Goal: Information Seeking & Learning: Check status

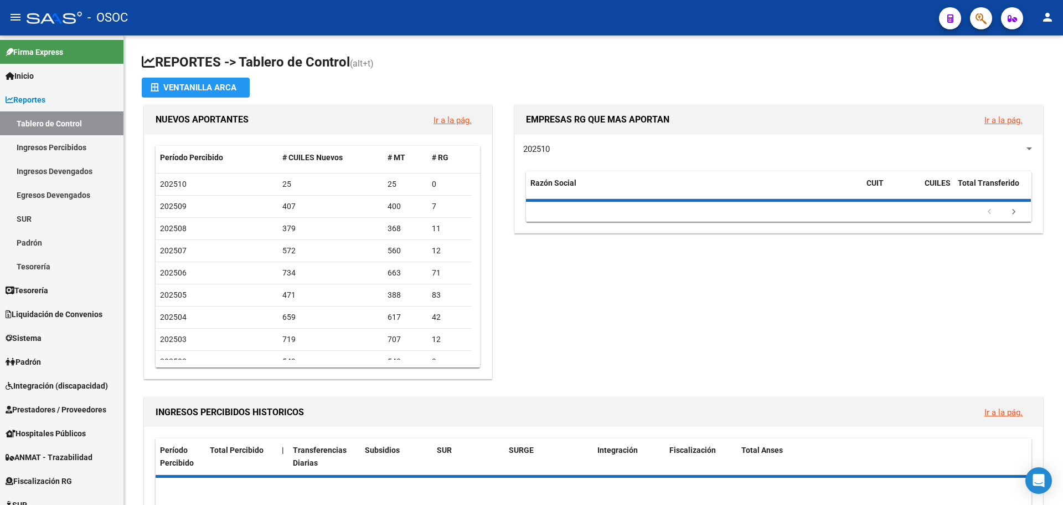
click at [582, 320] on div "EMPRESAS RG QUE MAS APORTAN Ir a la pág. 202510 Razón Social CUIT CUILES Total …" at bounding box center [774, 241] width 542 height 279
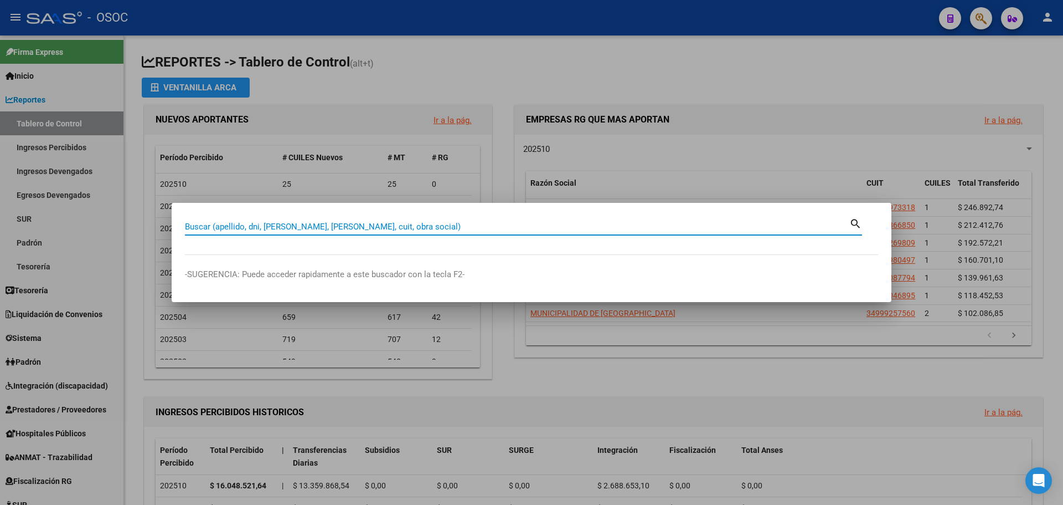
paste input "17224833"
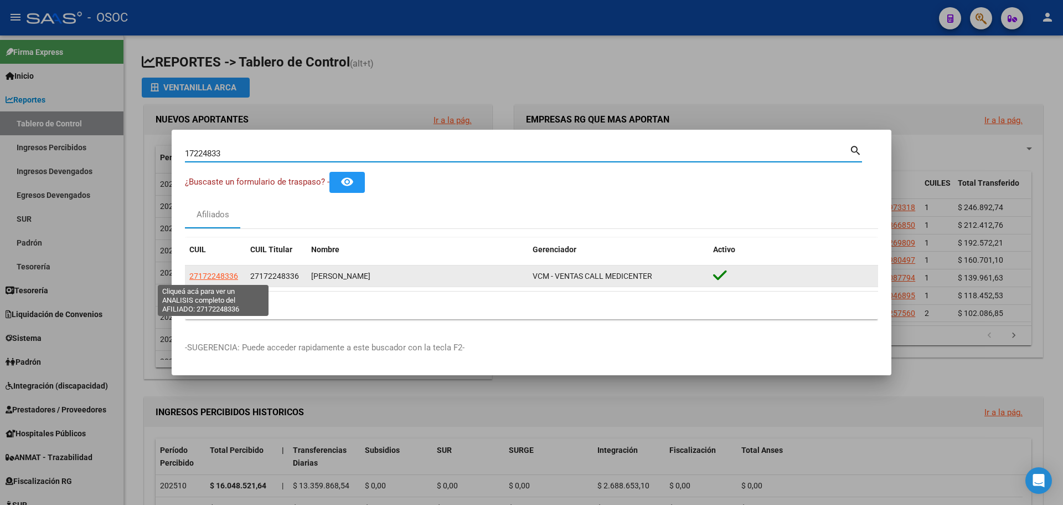
click at [194, 273] on span "27172248336" at bounding box center [213, 275] width 49 height 9
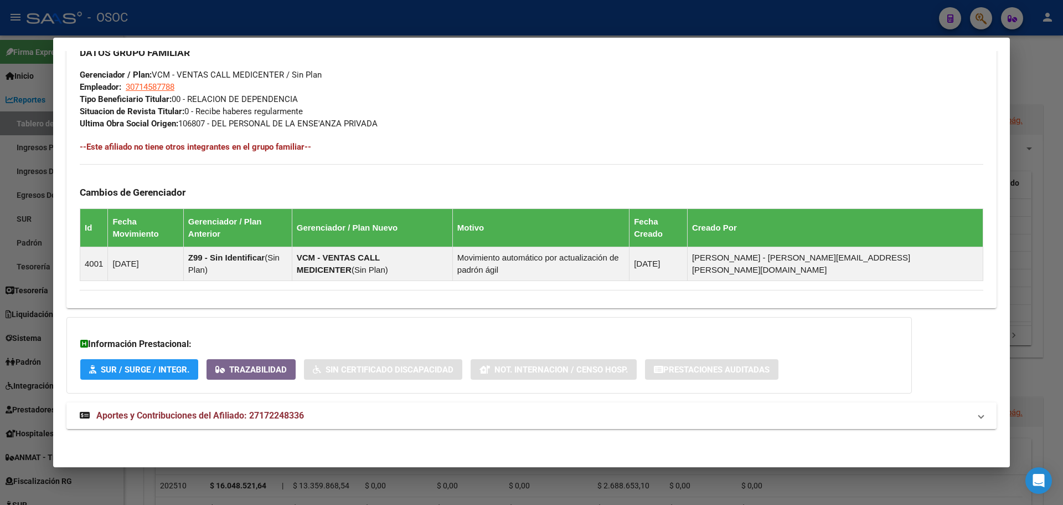
click at [214, 411] on span "Aportes y Contribuciones del Afiliado: 27172248336" at bounding box center [200, 415] width 208 height 11
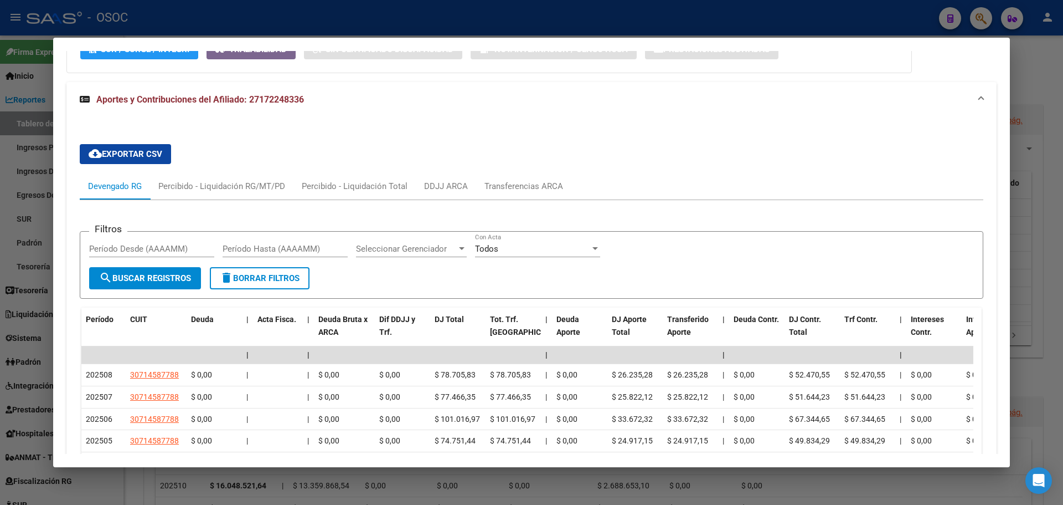
scroll to position [942, 0]
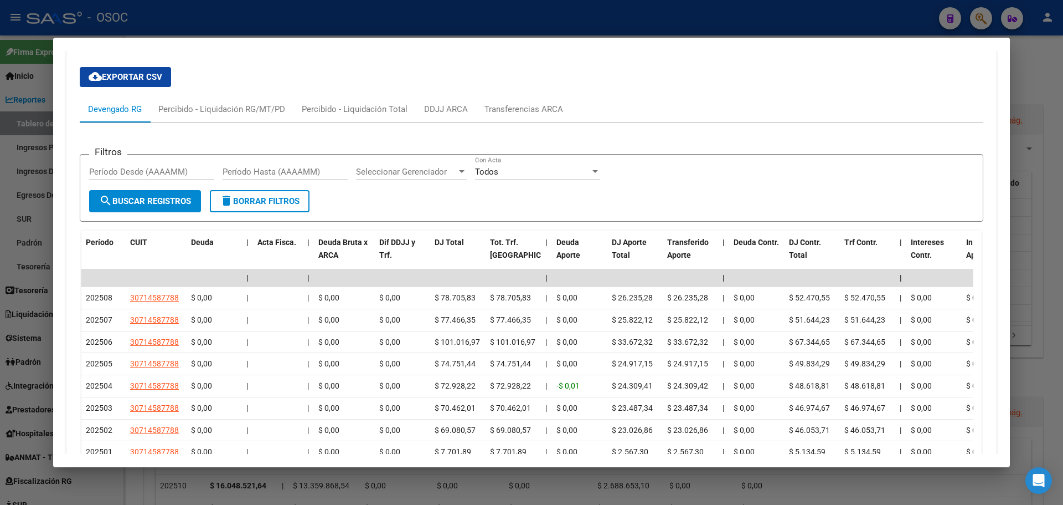
click at [214, 128] on div "Filtros Período Desde (AAAAMM) Período Hasta (AAAAMM) Seleccionar Gerenciador S…" at bounding box center [532, 335] width 904 height 425
click at [215, 120] on div "Percibido - Liquidación RG/MT/PD" at bounding box center [221, 109] width 143 height 27
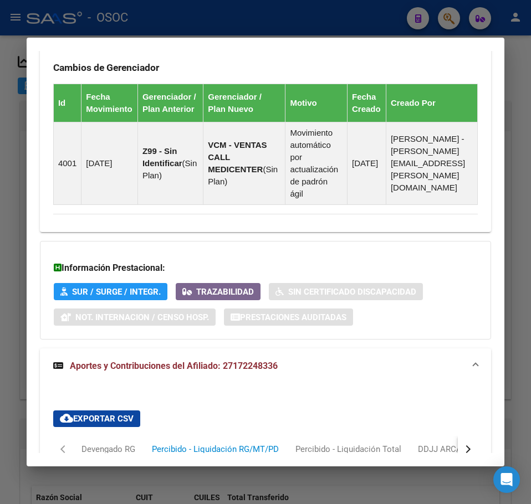
scroll to position [809, 0]
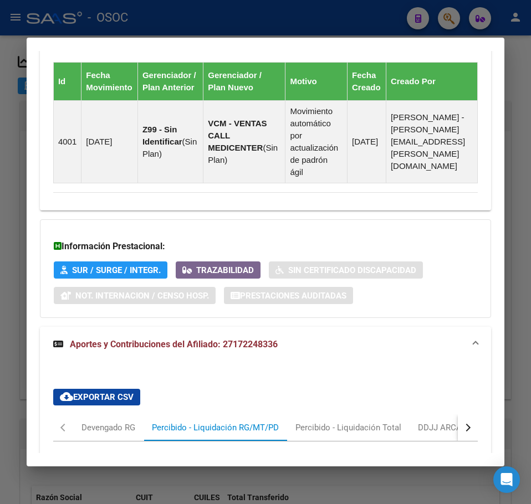
click at [12, 177] on div at bounding box center [265, 252] width 531 height 504
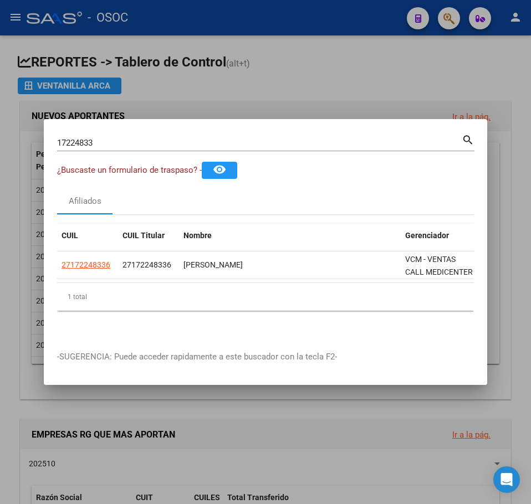
click at [164, 140] on input "17224833" at bounding box center [259, 143] width 404 height 10
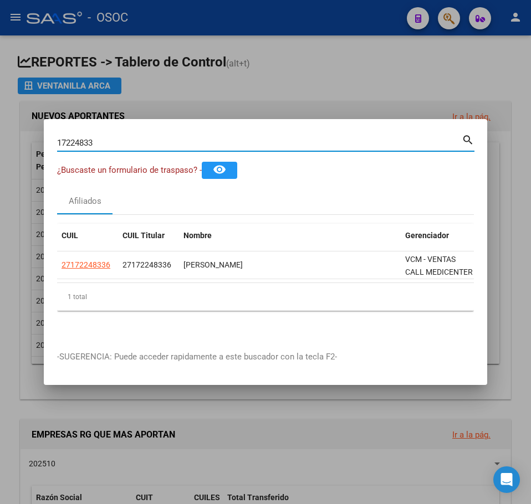
paste input "22665728"
type input "22665728"
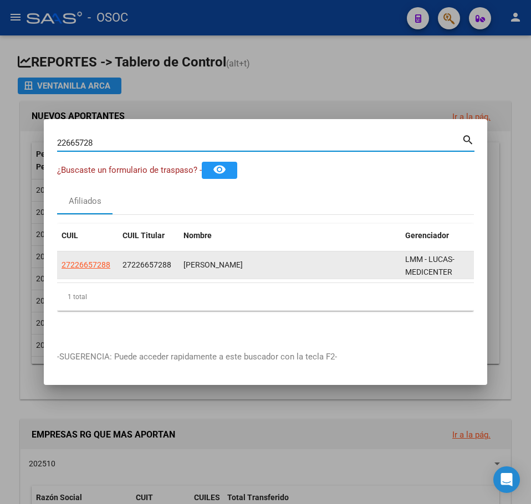
click at [105, 266] on app-link-go-to "27226657288" at bounding box center [85, 265] width 49 height 13
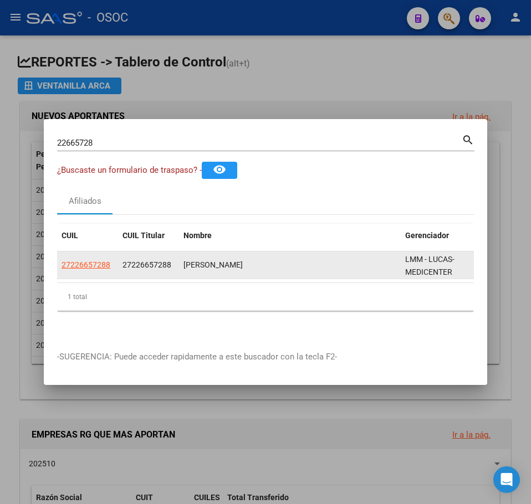
click at [104, 266] on app-link-go-to "27226657288" at bounding box center [85, 265] width 49 height 13
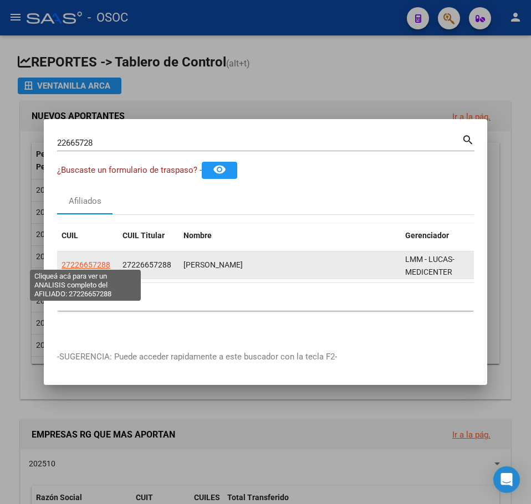
click at [101, 264] on span "27226657288" at bounding box center [85, 264] width 49 height 9
copy span "27226657288"
type textarea "27226657288"
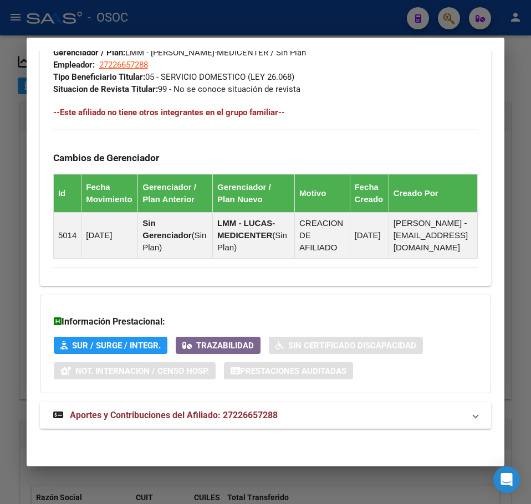
click at [186, 416] on span "Aportes y Contribuciones del Afiliado: 27226657288" at bounding box center [174, 415] width 208 height 11
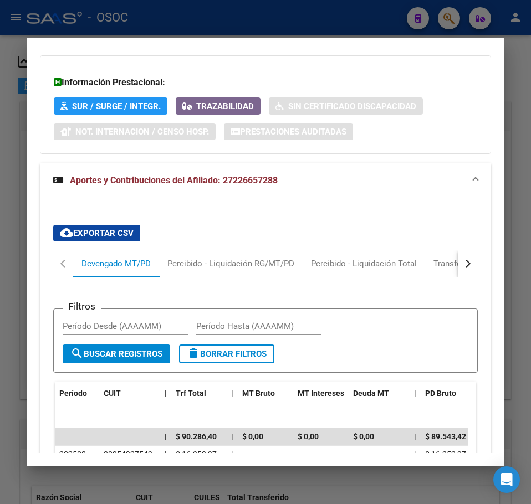
scroll to position [963, 0]
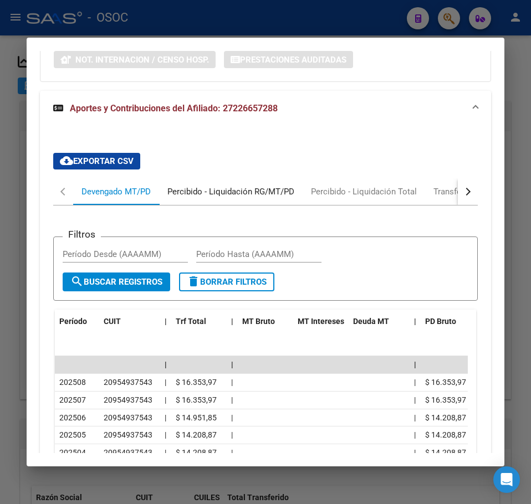
click at [205, 205] on div "Percibido - Liquidación RG/MT/PD" at bounding box center [230, 191] width 143 height 27
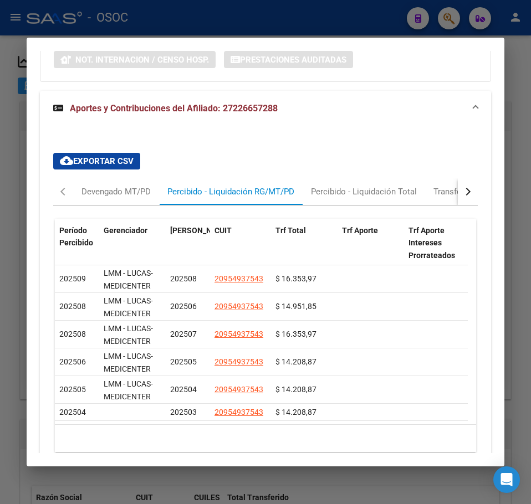
click at [23, 183] on div at bounding box center [265, 252] width 531 height 504
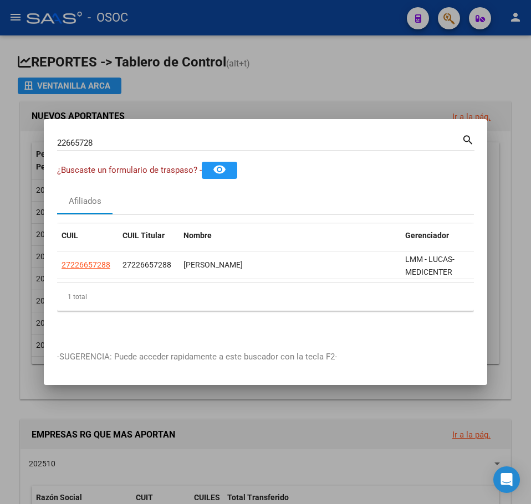
click at [97, 144] on div "22665728 Buscar (apellido, dni, cuil, nro traspaso, cuit, obra social)" at bounding box center [259, 143] width 404 height 17
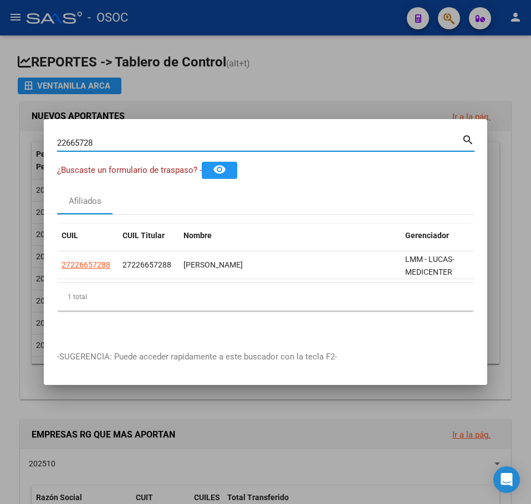
paste input "310218"
type input "23102188"
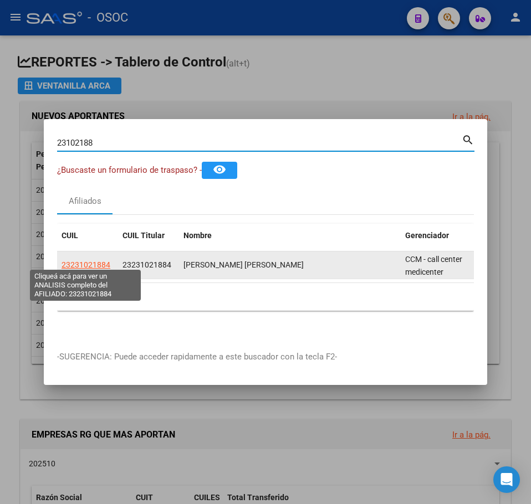
click at [75, 260] on span "23231021884" at bounding box center [85, 264] width 49 height 9
type textarea "23231021884"
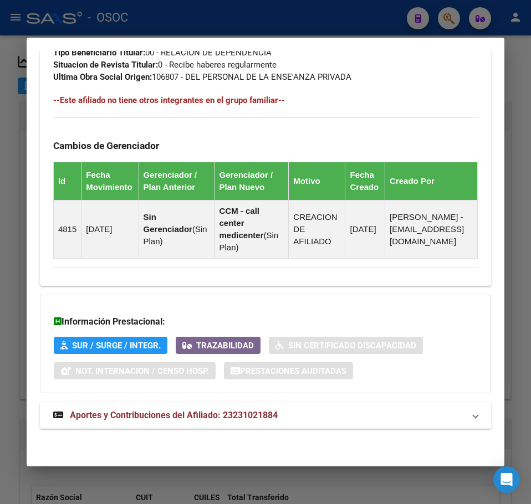
click at [188, 406] on mat-expansion-panel-header "Aportes y Contribuciones del Afiliado: 23231021884" at bounding box center [265, 415] width 451 height 27
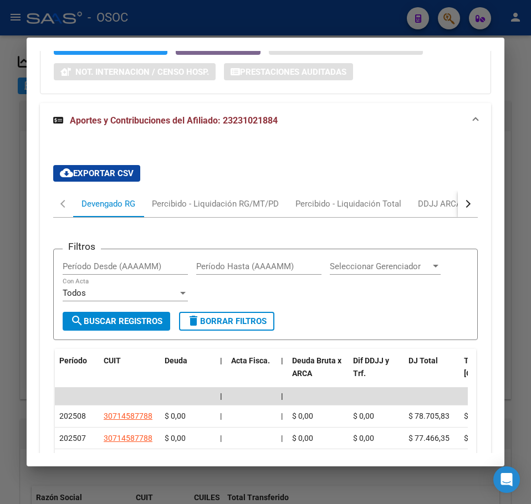
scroll to position [1063, 0]
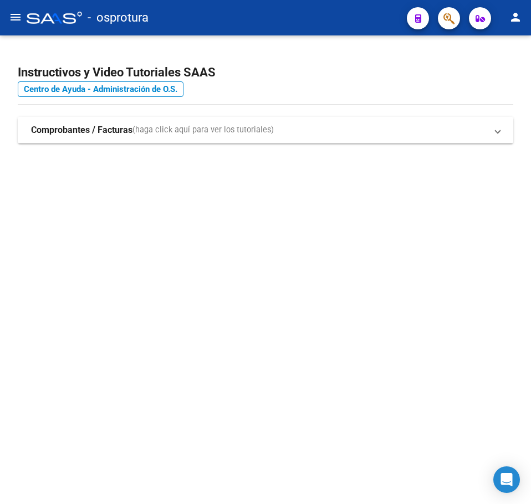
click at [169, 279] on mat-sidenav-content "Instructivos y Video Tutoriales SAAS Centro de Ayuda - Administración de O.S. C…" at bounding box center [265, 269] width 531 height 469
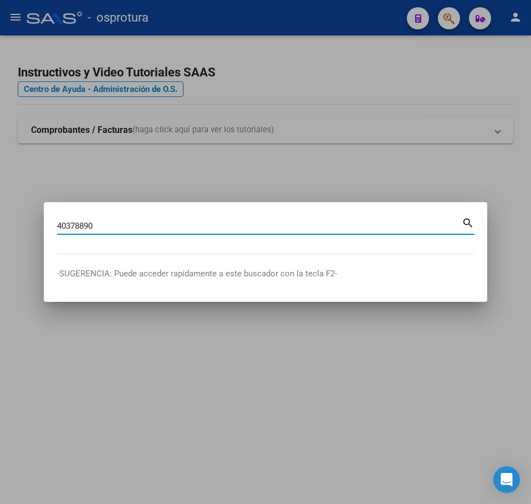
type input "40378890"
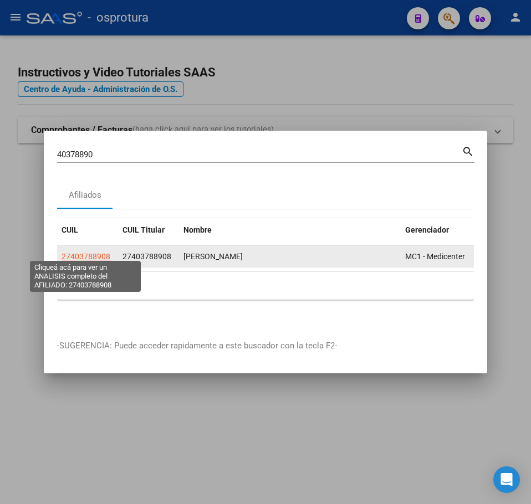
click at [97, 252] on span "27403788908" at bounding box center [85, 256] width 49 height 9
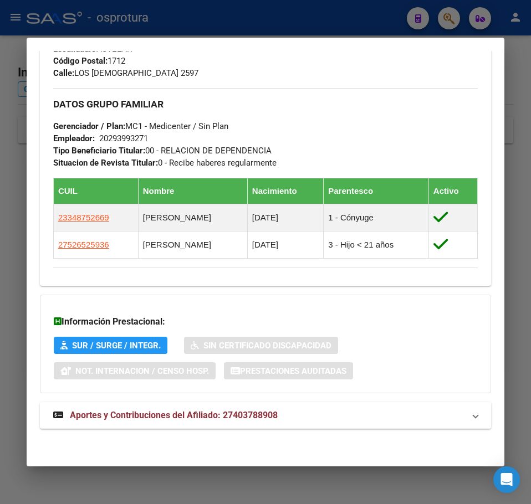
click at [190, 410] on span "Aportes y Contribuciones del Afiliado: 27403788908" at bounding box center [174, 415] width 208 height 11
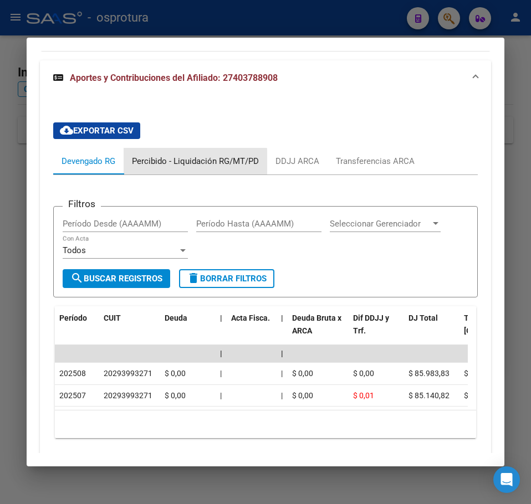
click at [159, 168] on div "Percibido - Liquidación RG/MT/PD" at bounding box center [195, 161] width 143 height 27
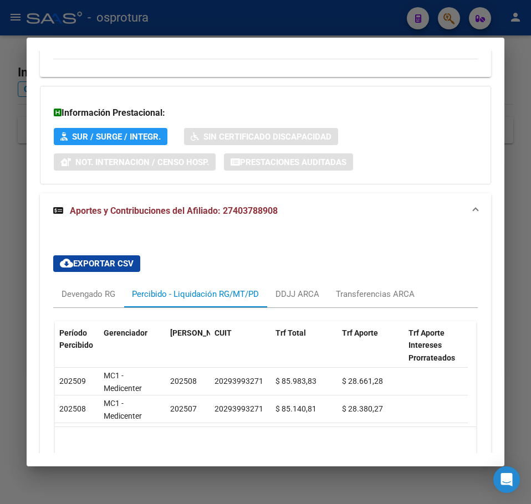
scroll to position [839, 0]
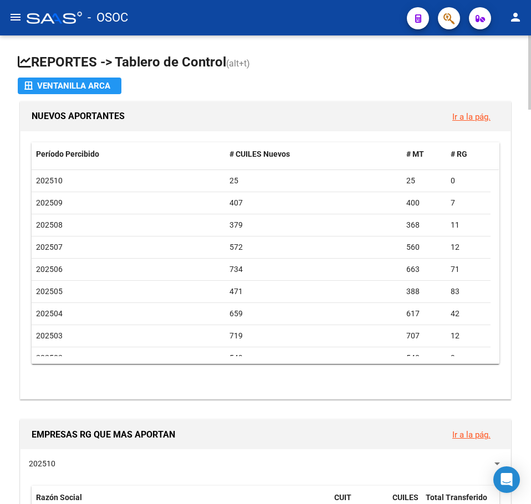
click at [240, 63] on span "(alt+t)" at bounding box center [238, 63] width 24 height 11
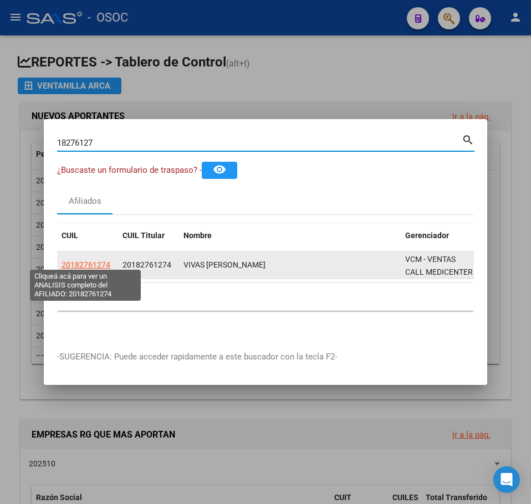
click at [94, 260] on span "20182761274" at bounding box center [85, 264] width 49 height 9
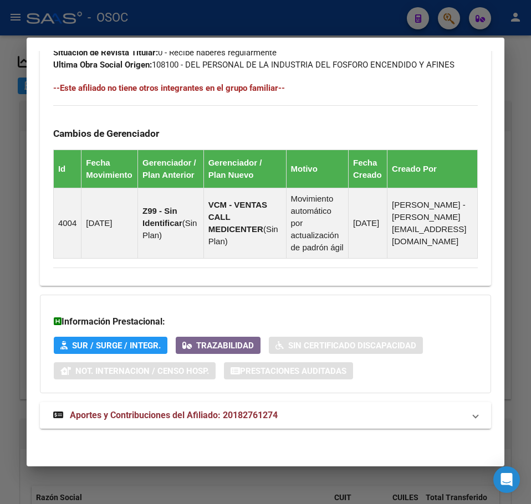
click at [217, 404] on mat-expansion-panel-header "Aportes y Contribuciones del Afiliado: 20182761274" at bounding box center [265, 415] width 451 height 27
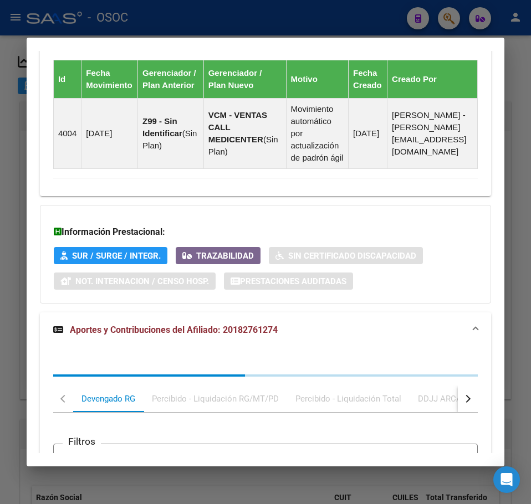
scroll to position [977, 0]
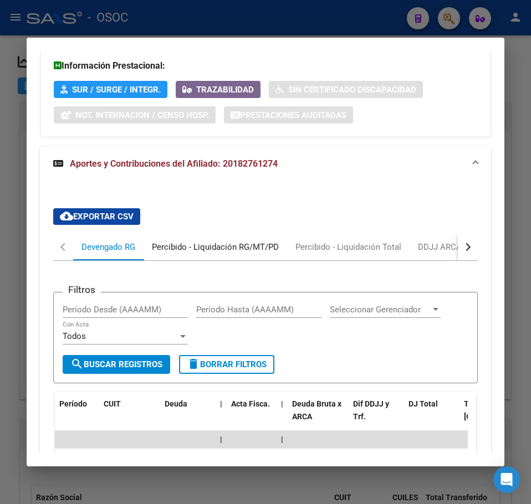
click at [212, 260] on div "Percibido - Liquidación RG/MT/PD" at bounding box center [214, 247] width 143 height 27
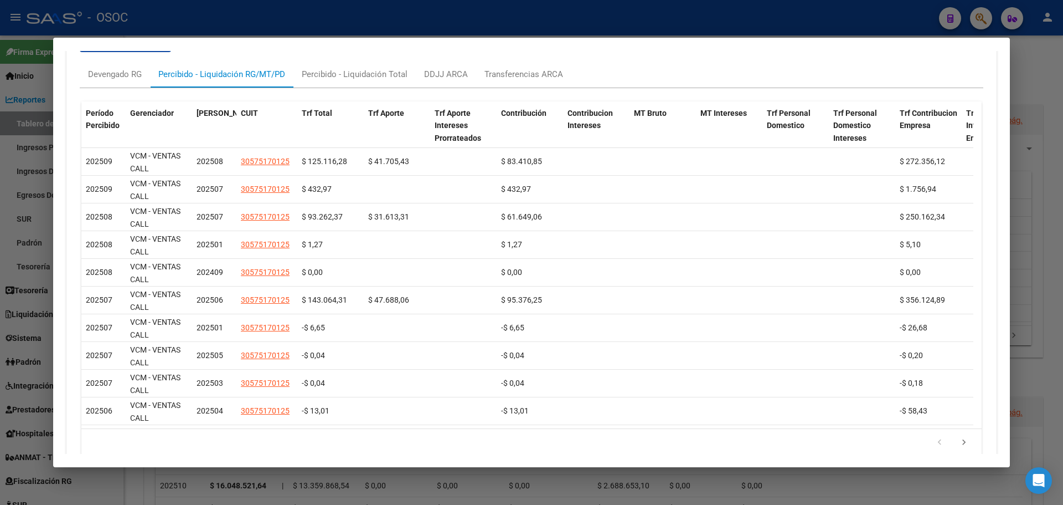
scroll to position [955, 0]
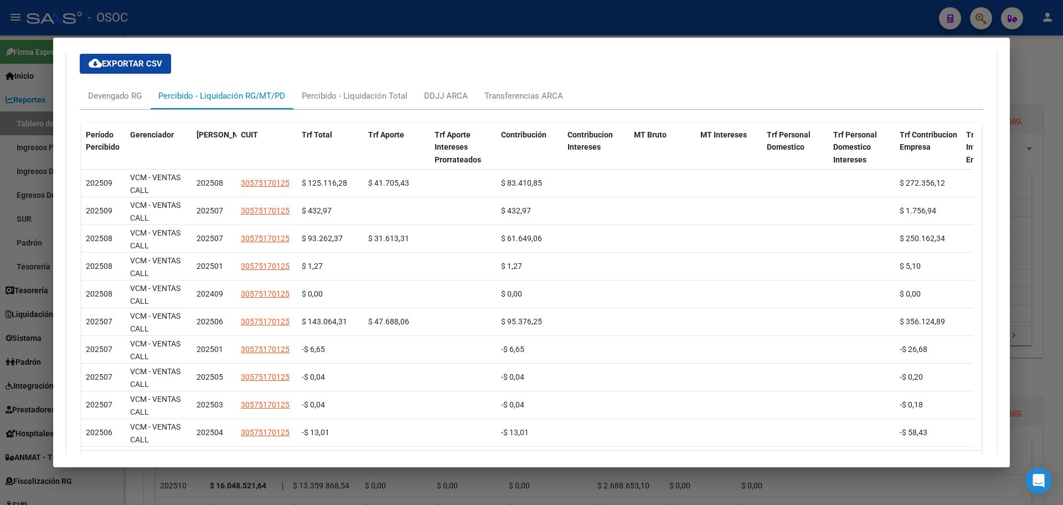
click at [50, 204] on div at bounding box center [531, 252] width 1063 height 505
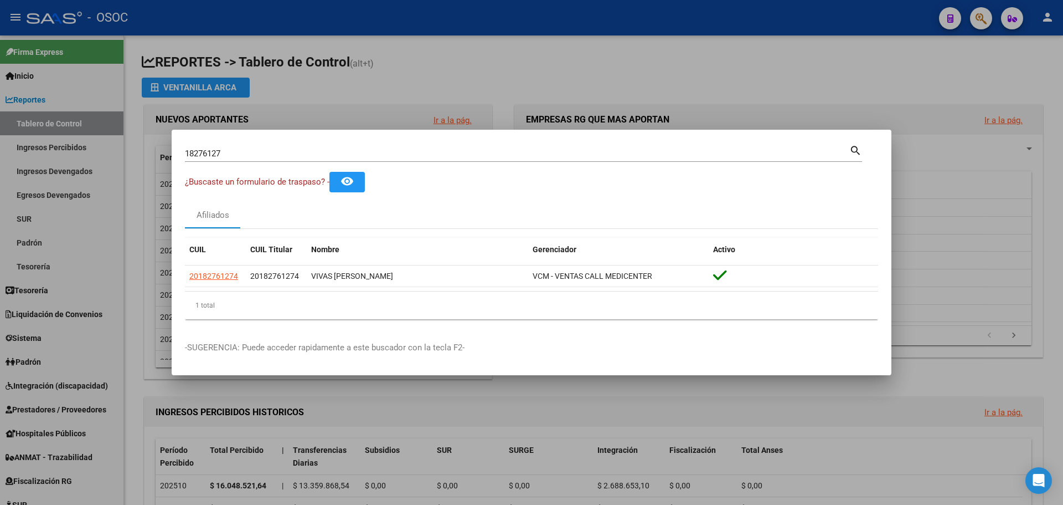
click at [193, 158] on div "18276127 Buscar (apellido, dni, cuil, nro traspaso, cuit, obra social)" at bounding box center [517, 153] width 665 height 17
paste input "32742761"
type input "32742761"
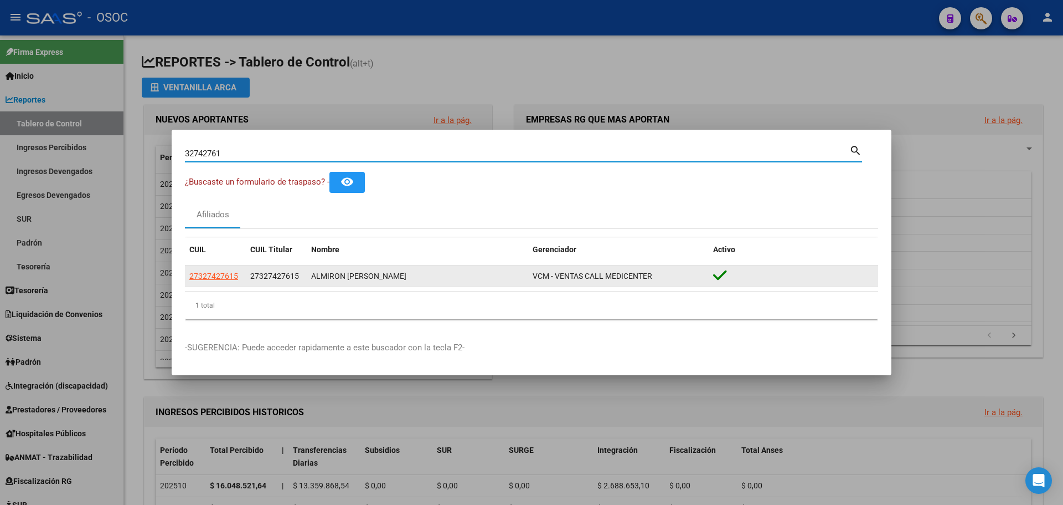
click at [230, 284] on datatable-body-cell "27327427615" at bounding box center [215, 276] width 61 height 22
click at [229, 281] on app-link-go-to "27327427615" at bounding box center [213, 276] width 49 height 13
click at [228, 281] on app-link-go-to "27327427615" at bounding box center [213, 276] width 49 height 13
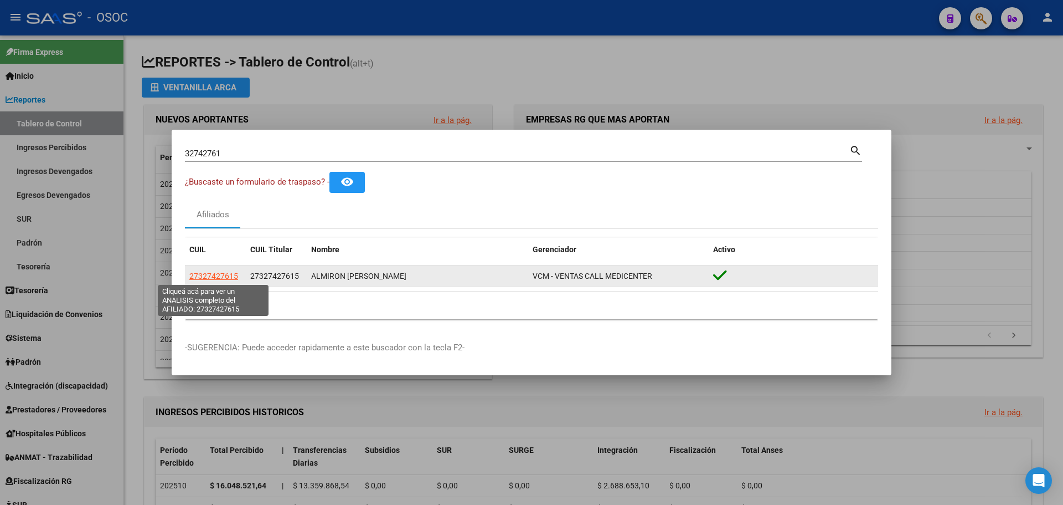
click at [223, 279] on span "27327427615" at bounding box center [213, 275] width 49 height 9
copy span "27327427615"
type textarea "27327427615"
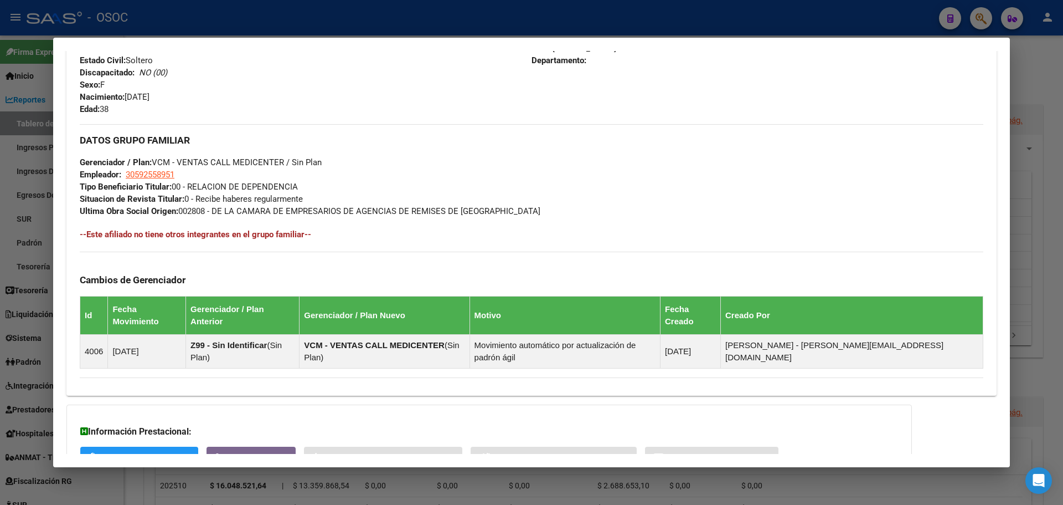
scroll to position [545, 0]
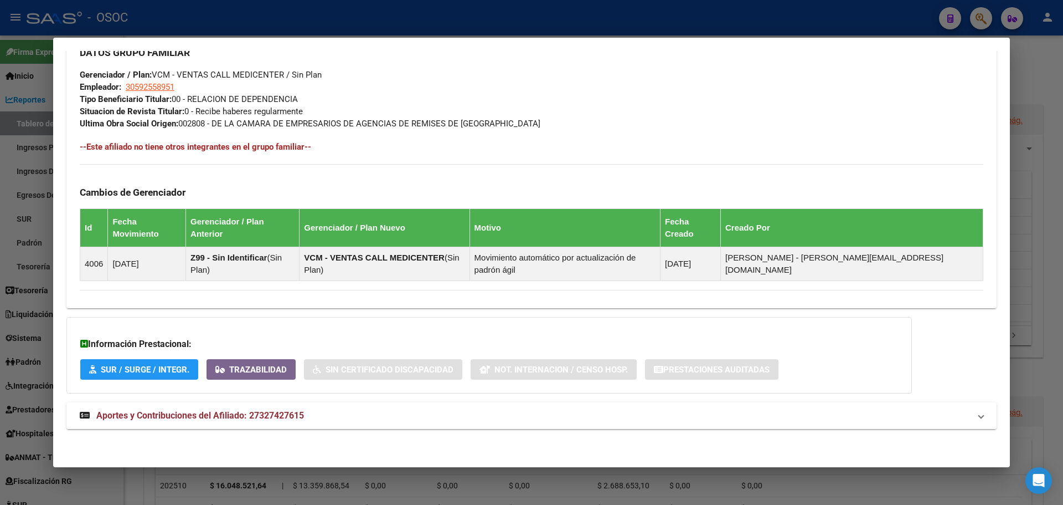
click at [191, 406] on mat-expansion-panel-header "Aportes y Contribuciones del Afiliado: 27327427615" at bounding box center [531, 415] width 930 height 27
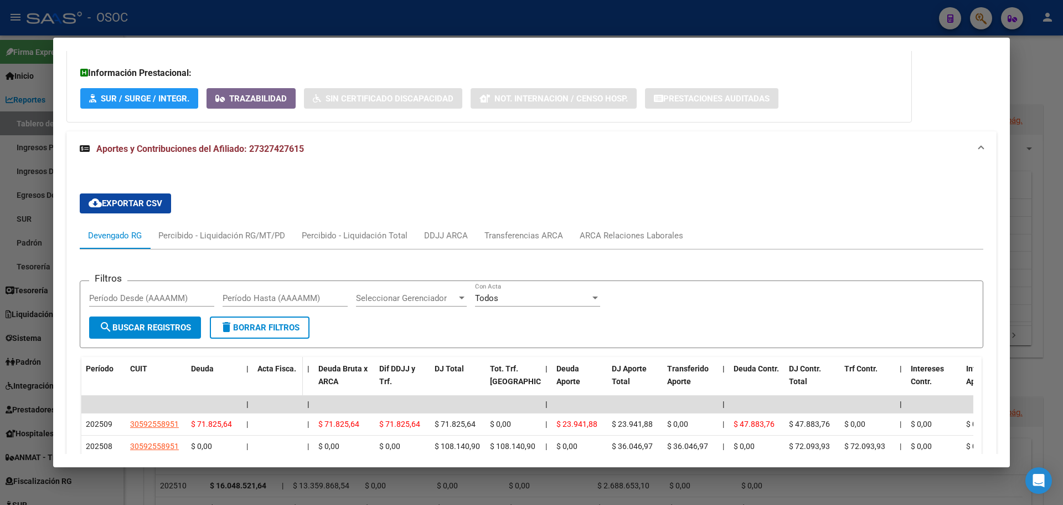
scroll to position [822, 0]
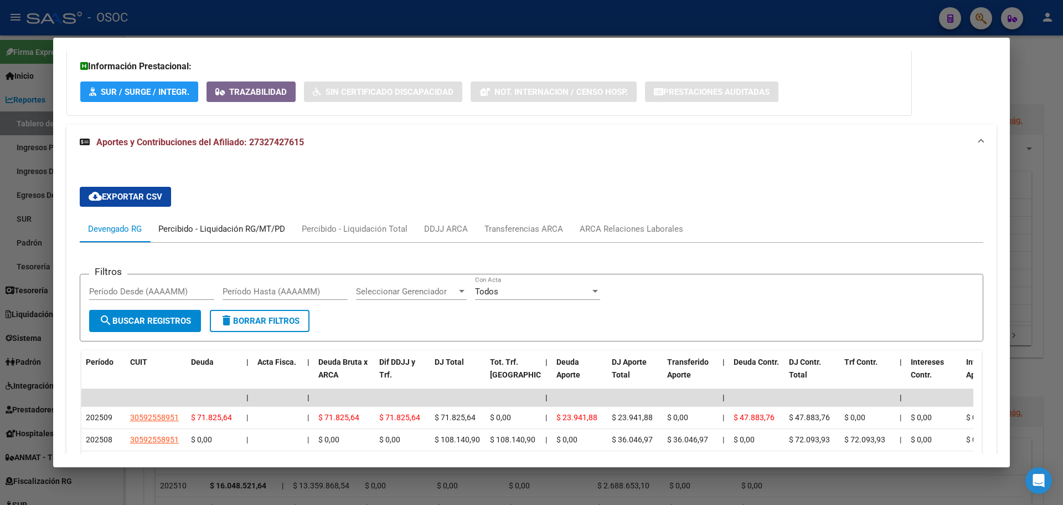
click at [207, 239] on div "Percibido - Liquidación RG/MT/PD" at bounding box center [221, 228] width 143 height 27
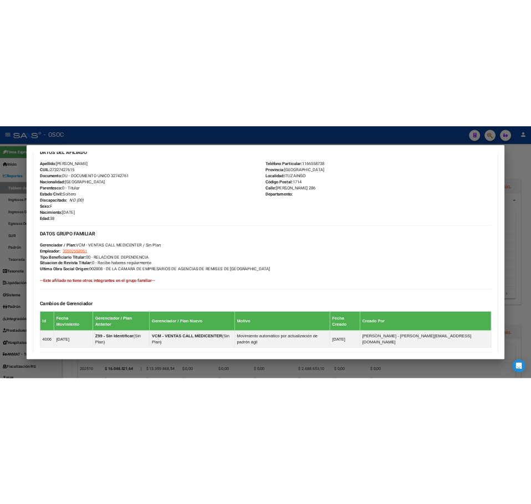
scroll to position [213, 0]
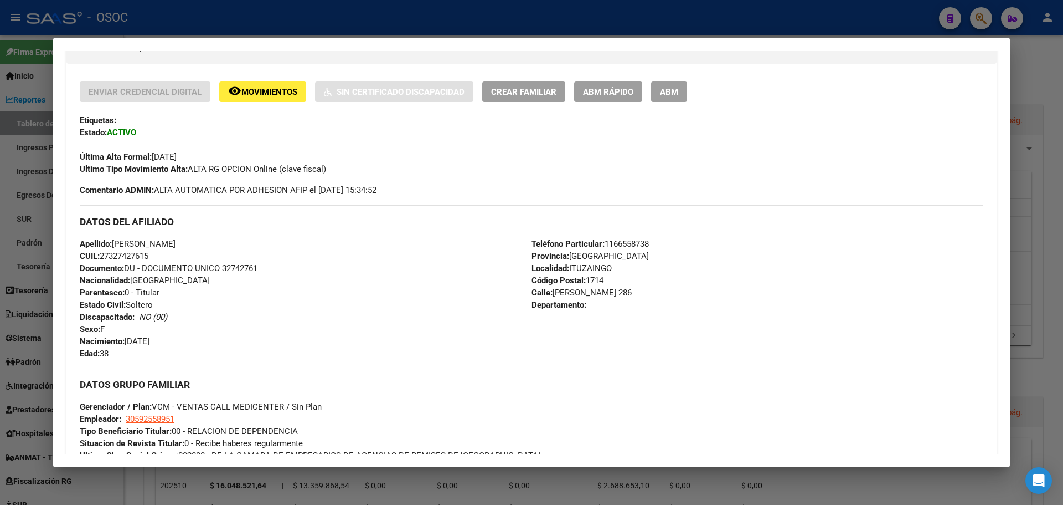
drag, startPoint x: 112, startPoint y: 257, endPoint x: 147, endPoint y: 260, distance: 35.6
click at [147, 260] on span "CUIL: 27327427615" at bounding box center [114, 256] width 69 height 10
copy span "32742761"
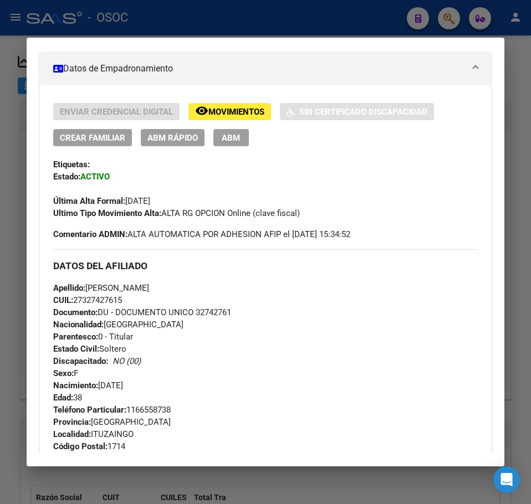
scroll to position [235, 0]
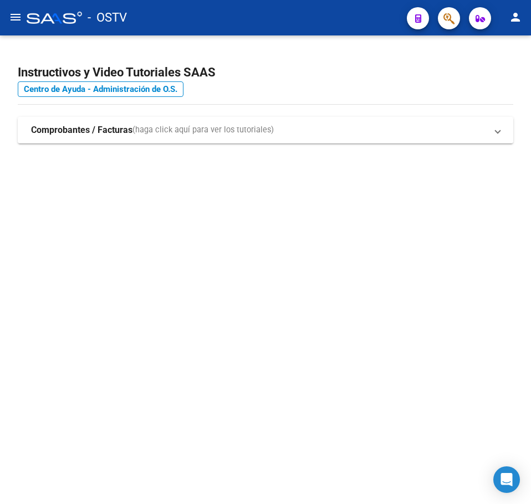
click at [244, 264] on mat-sidenav-content "Instructivos y Video Tutoriales SAAS Centro de Ayuda - Administración de O.S. C…" at bounding box center [265, 269] width 531 height 469
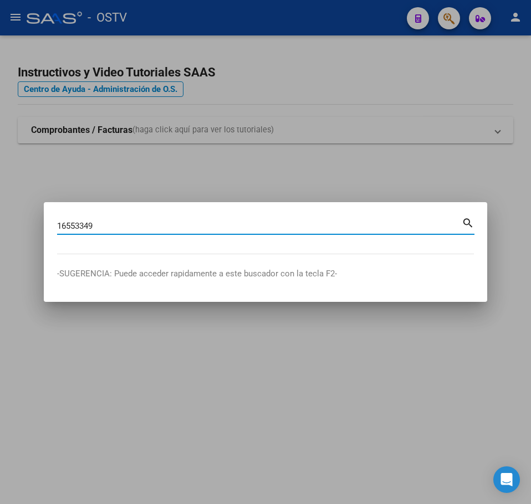
type input "16553349"
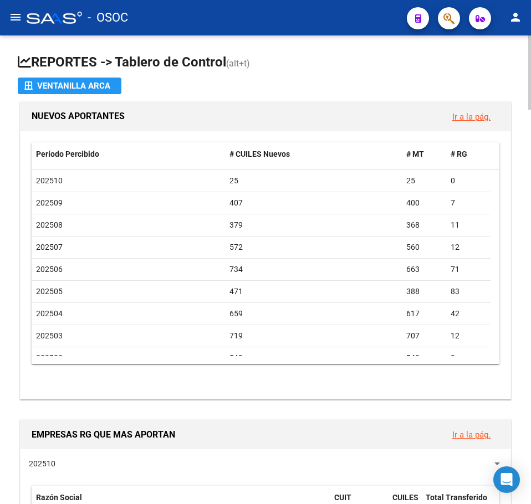
click at [228, 91] on app-file-import-inline "Ventanilla ARCA" at bounding box center [265, 86] width 495 height 17
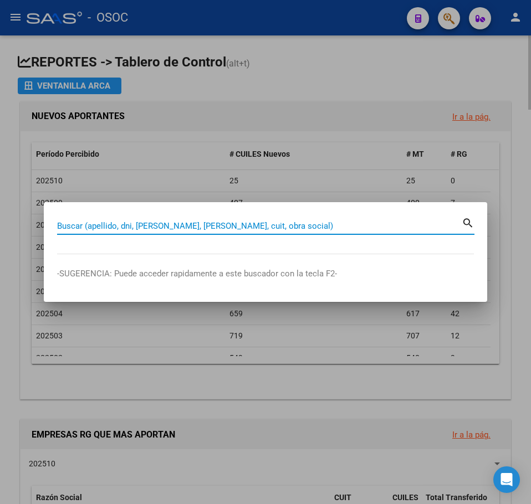
paste input "16553349"
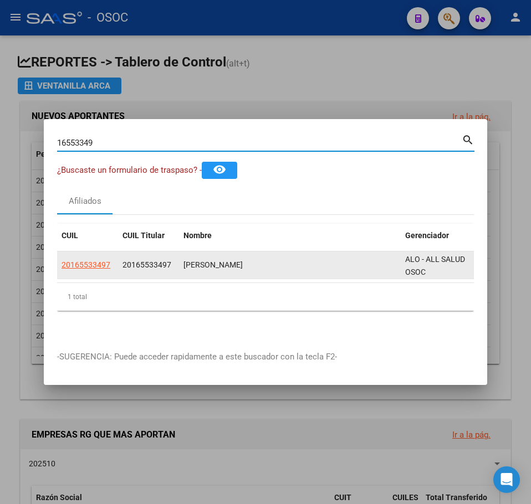
click at [114, 260] on datatable-body-cell "20165533497" at bounding box center [87, 264] width 61 height 27
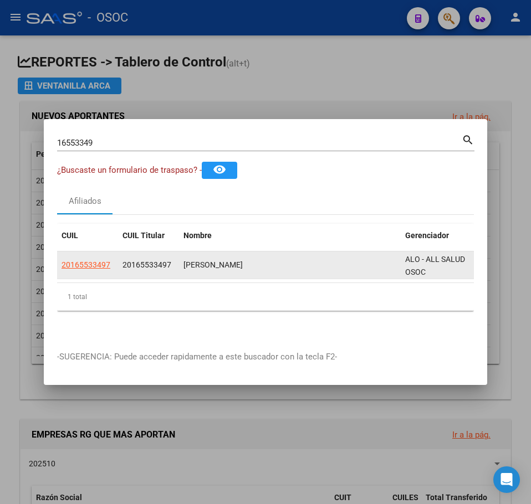
drag, startPoint x: 114, startPoint y: 260, endPoint x: 107, endPoint y: 263, distance: 7.2
click at [113, 261] on datatable-body-cell "20165533497" at bounding box center [87, 264] width 61 height 27
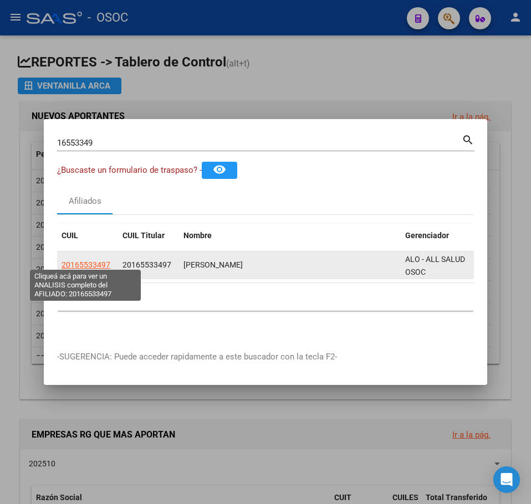
click at [107, 263] on span "20165533497" at bounding box center [85, 264] width 49 height 9
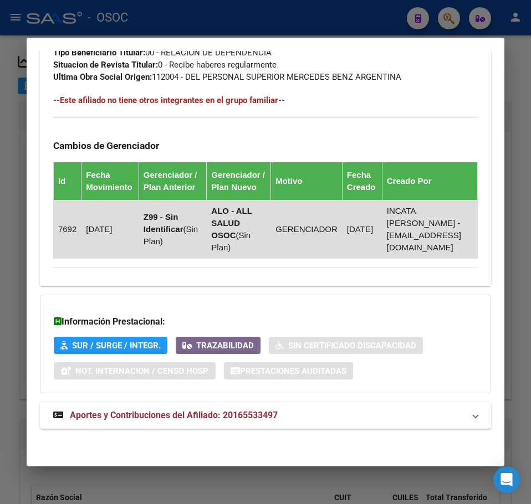
scroll to position [721, 0]
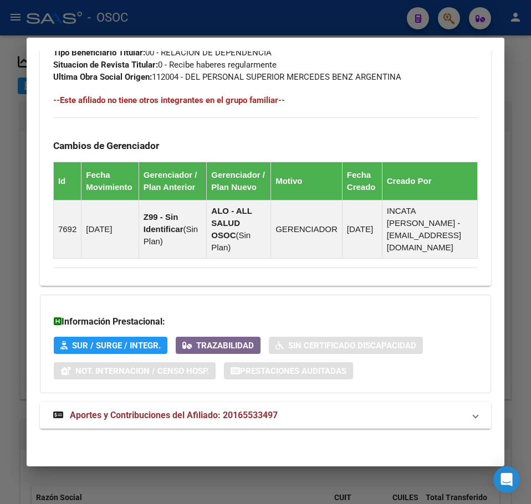
click at [184, 409] on strong "Aportes y Contribuciones del Afiliado: 20165533497" at bounding box center [165, 415] width 224 height 13
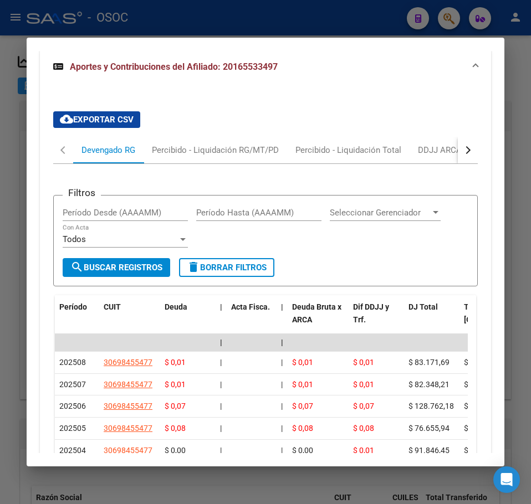
scroll to position [1063, 0]
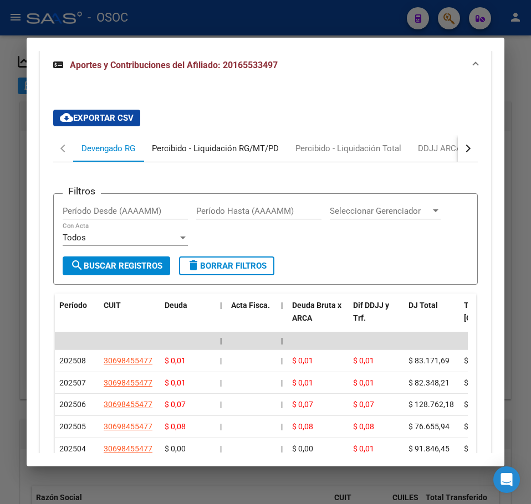
click at [193, 162] on div "Percibido - Liquidación RG/MT/PD" at bounding box center [214, 148] width 143 height 27
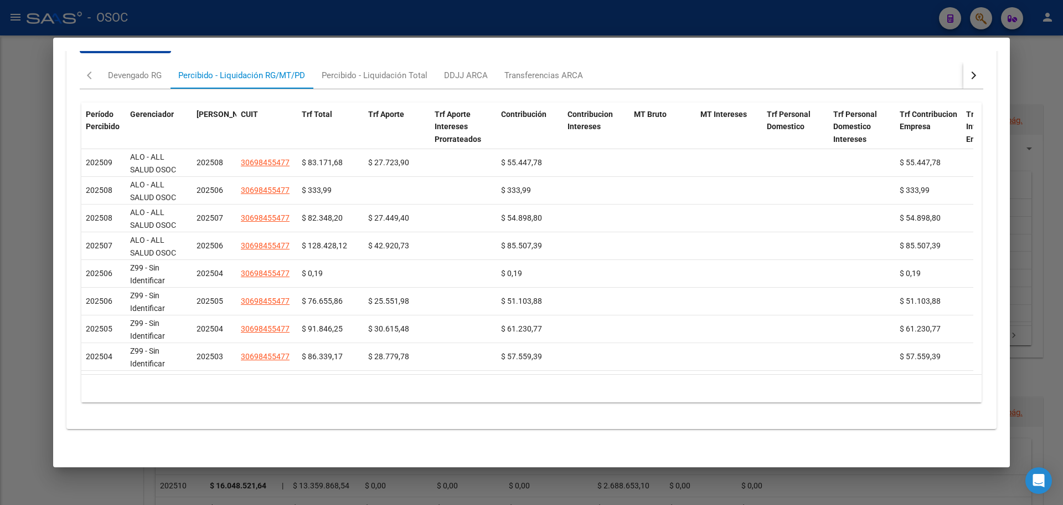
scroll to position [863, 0]
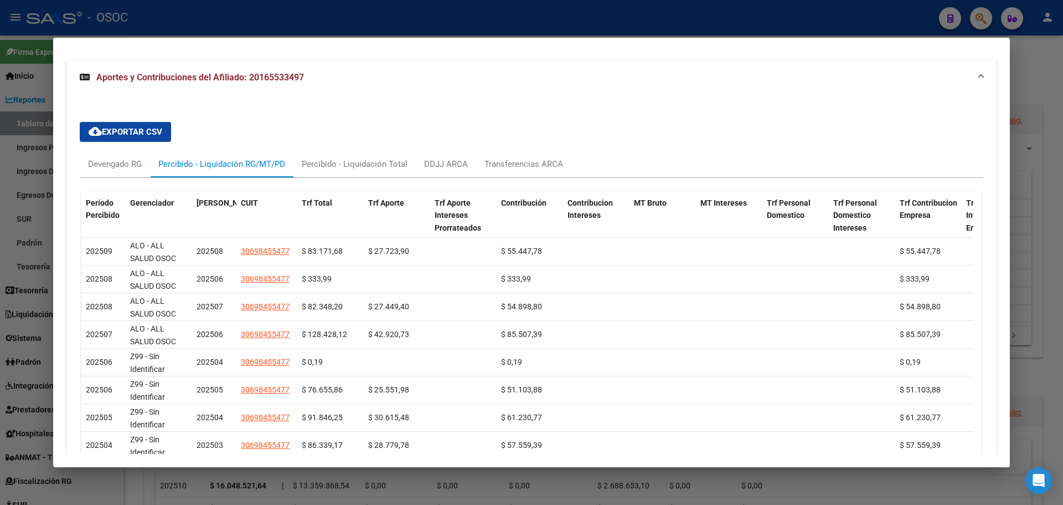
click at [25, 124] on div at bounding box center [531, 252] width 1063 height 505
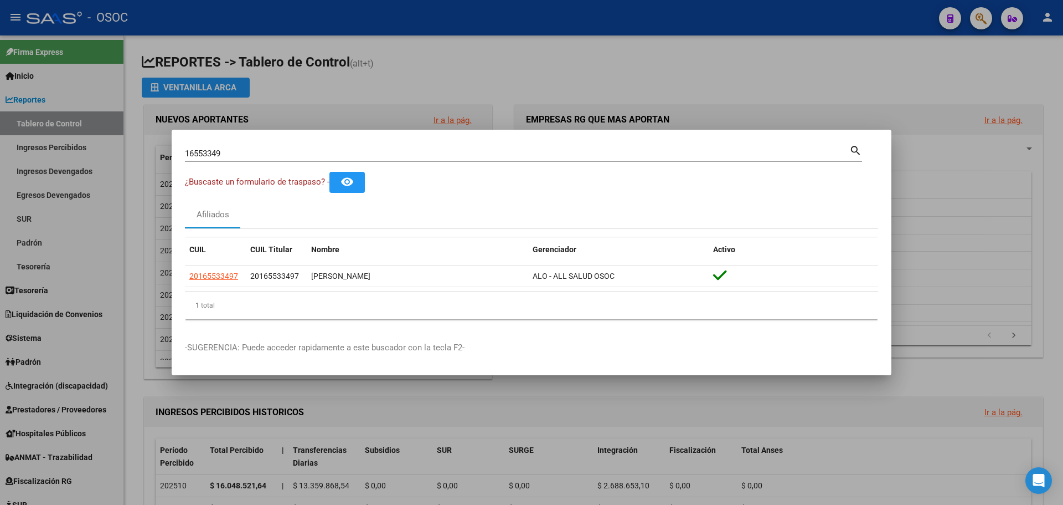
click at [300, 147] on div "16553349 Buscar (apellido, dni, cuil, nro traspaso, cuit, obra social)" at bounding box center [517, 153] width 665 height 17
paste input "23927640"
type input "23927640"
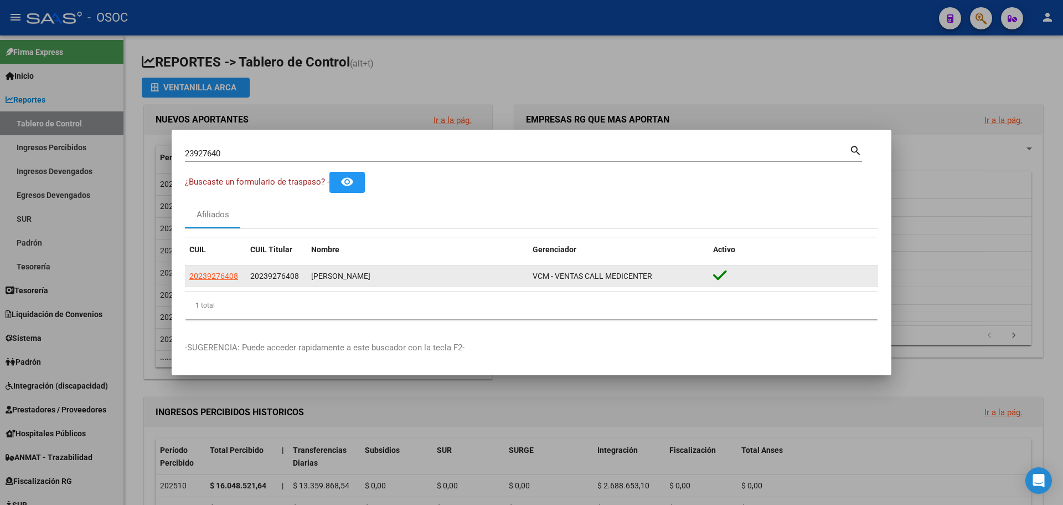
click at [225, 265] on datatable-body-cell "20239276408" at bounding box center [215, 276] width 61 height 22
click at [221, 270] on app-link-go-to "20239276408" at bounding box center [213, 276] width 49 height 13
click at [223, 272] on span "20239276408" at bounding box center [213, 275] width 49 height 9
type textarea "20239276408"
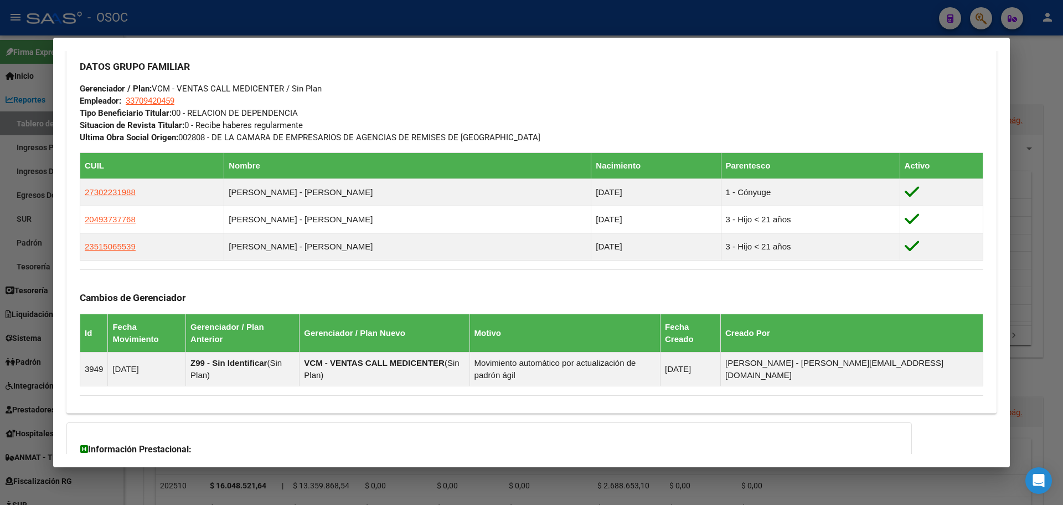
scroll to position [636, 0]
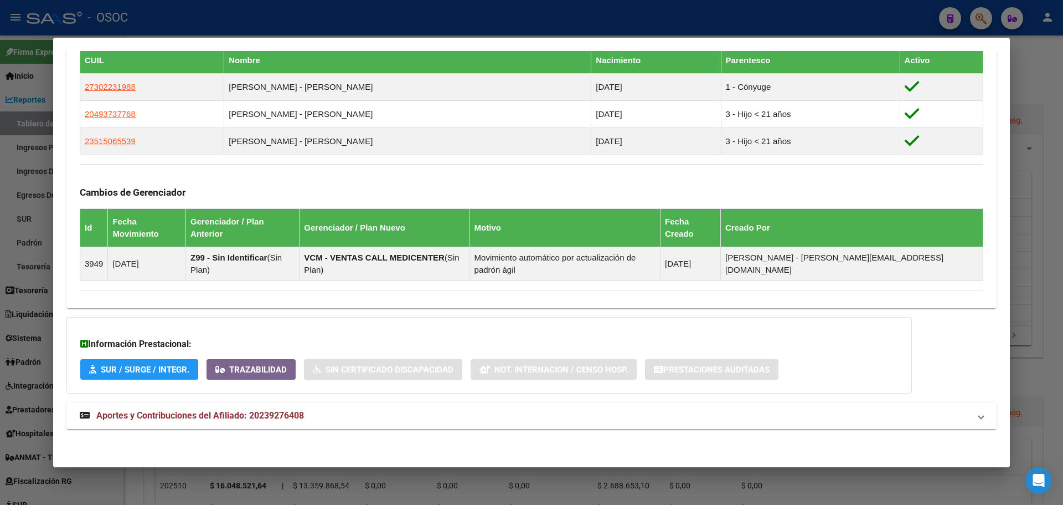
click at [364, 406] on mat-expansion-panel-header "Aportes y Contribuciones del Afiliado: 20239276408" at bounding box center [531, 415] width 930 height 27
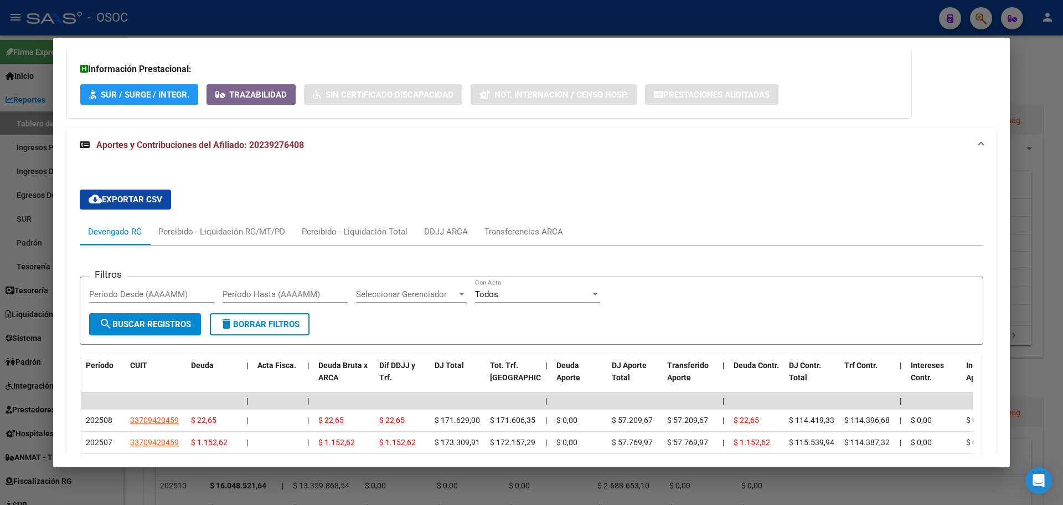
scroll to position [1033, 0]
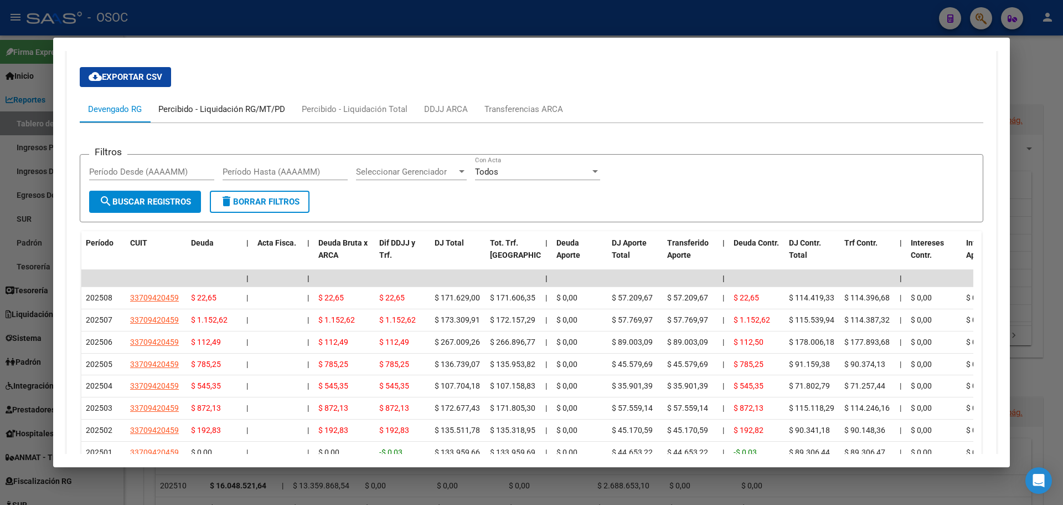
click at [239, 111] on div "Percibido - Liquidación RG/MT/PD" at bounding box center [221, 109] width 127 height 12
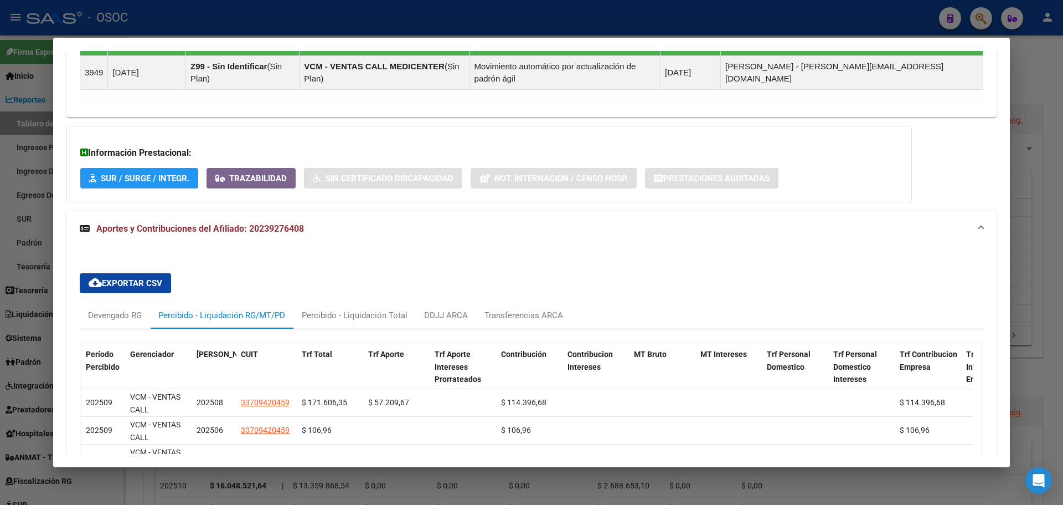
scroll to position [878, 0]
